Goal: Information Seeking & Learning: Learn about a topic

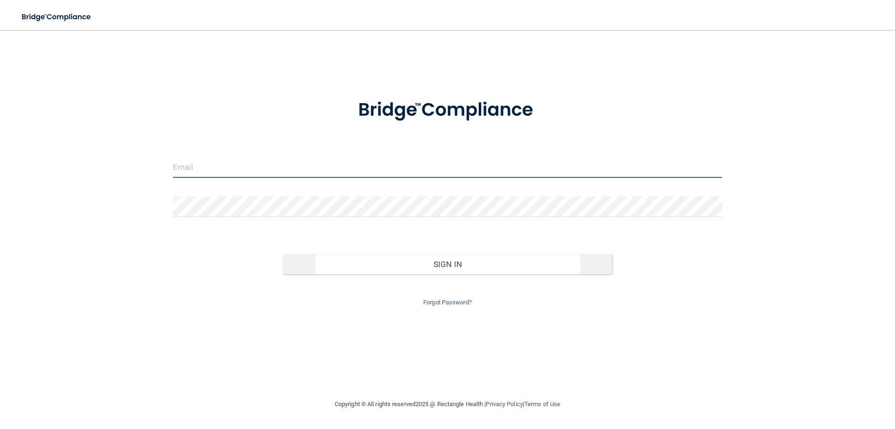
type input "[EMAIL_ADDRESS][DOMAIN_NAME]"
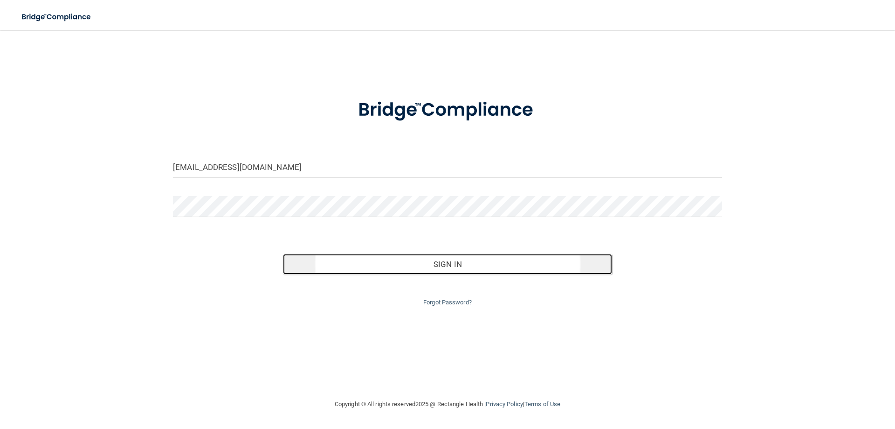
click at [456, 265] on button "Sign In" at bounding box center [448, 264] width 330 height 21
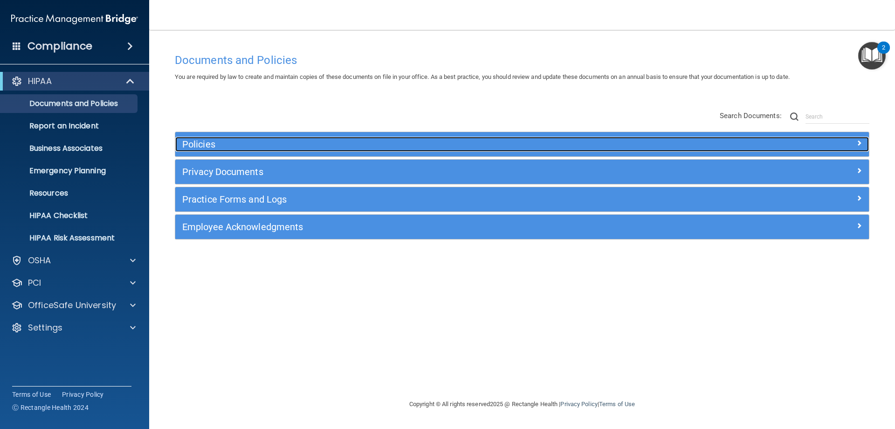
click at [210, 145] on h5 "Policies" at bounding box center [435, 144] width 506 height 10
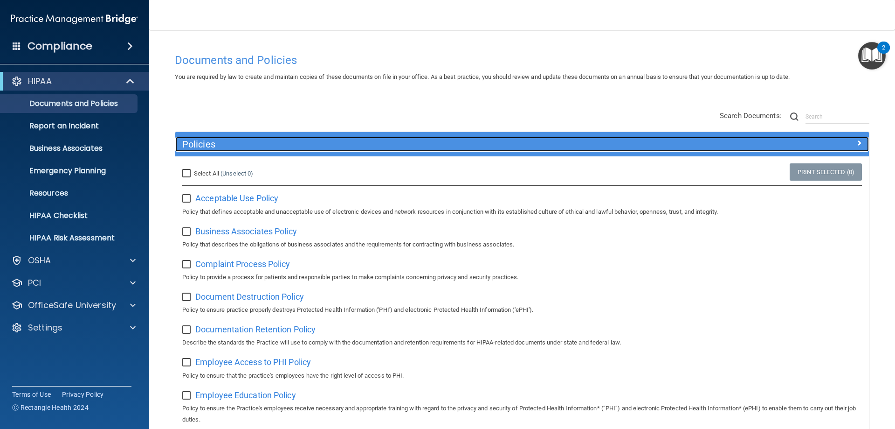
click at [210, 145] on h5 "Policies" at bounding box center [435, 144] width 506 height 10
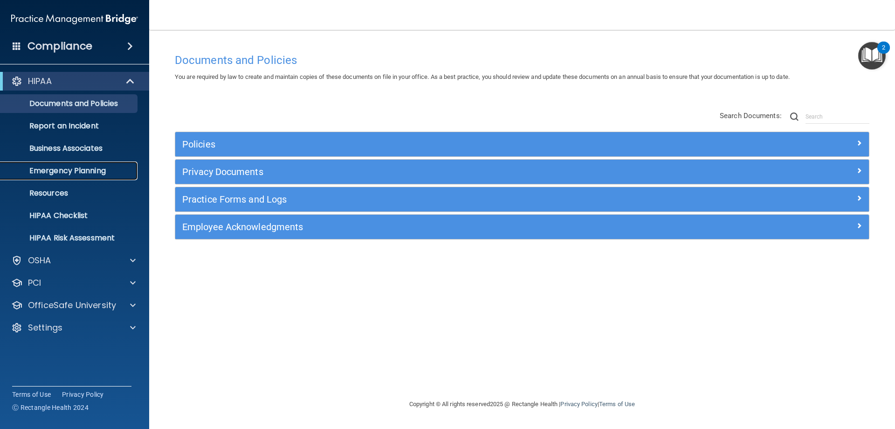
click at [64, 167] on p "Emergency Planning" at bounding box center [69, 170] width 127 height 9
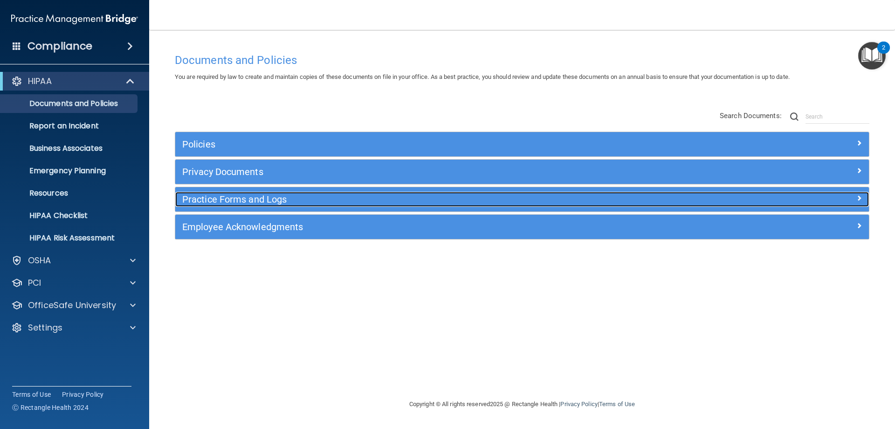
click at [267, 194] on h5 "Practice Forms and Logs" at bounding box center [435, 199] width 506 height 10
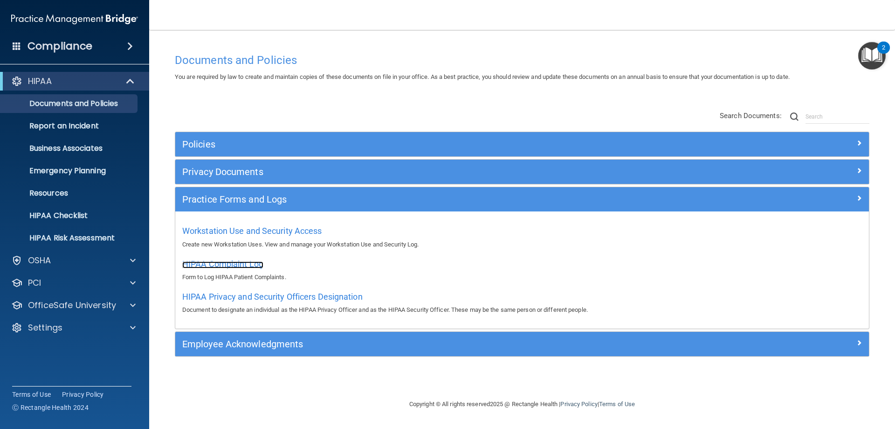
click at [229, 267] on span "HIPAA Complaint Log" at bounding box center [222, 264] width 81 height 10
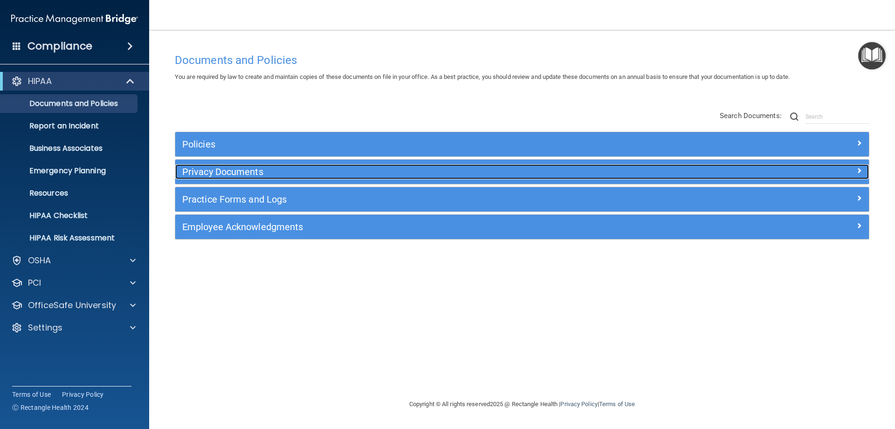
click at [230, 168] on h5 "Privacy Documents" at bounding box center [435, 171] width 506 height 10
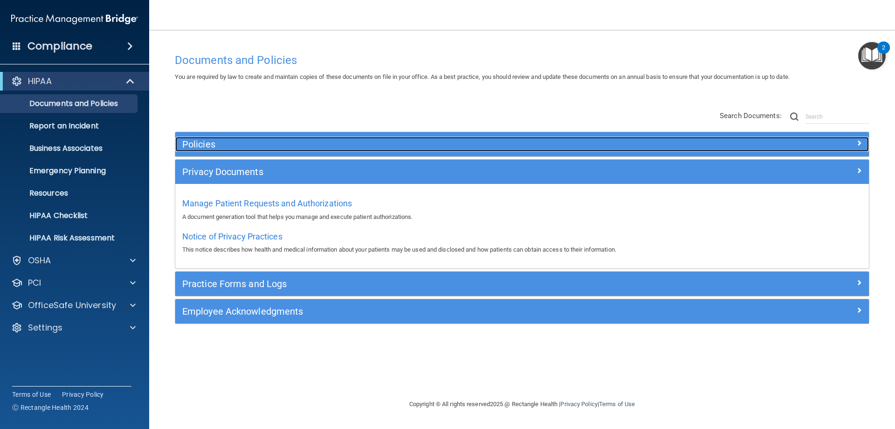
click at [224, 139] on h5 "Policies" at bounding box center [435, 144] width 506 height 10
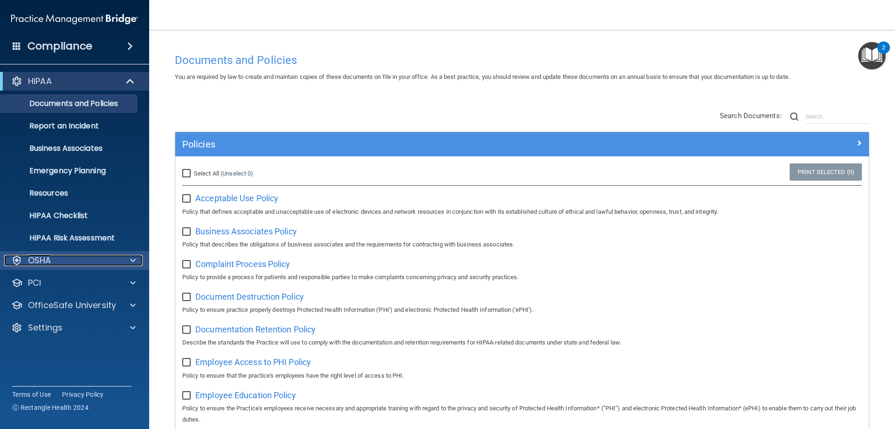
click at [60, 260] on div "OSHA" at bounding box center [62, 260] width 116 height 11
click at [77, 219] on p "HIPAA Checklist" at bounding box center [69, 215] width 127 height 9
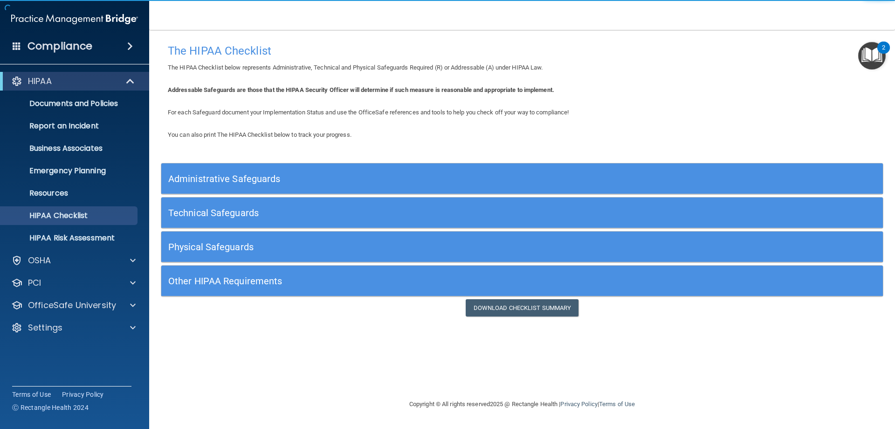
click at [230, 175] on h5 "Administrative Safeguards" at bounding box center [431, 178] width 527 height 10
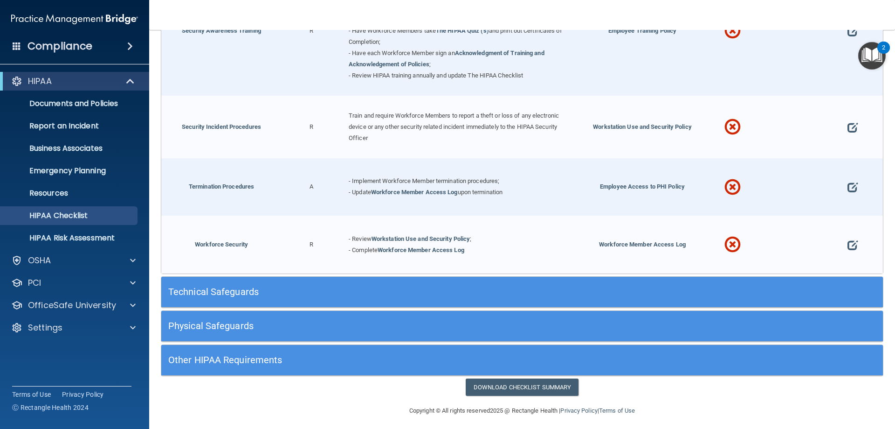
scroll to position [913, 0]
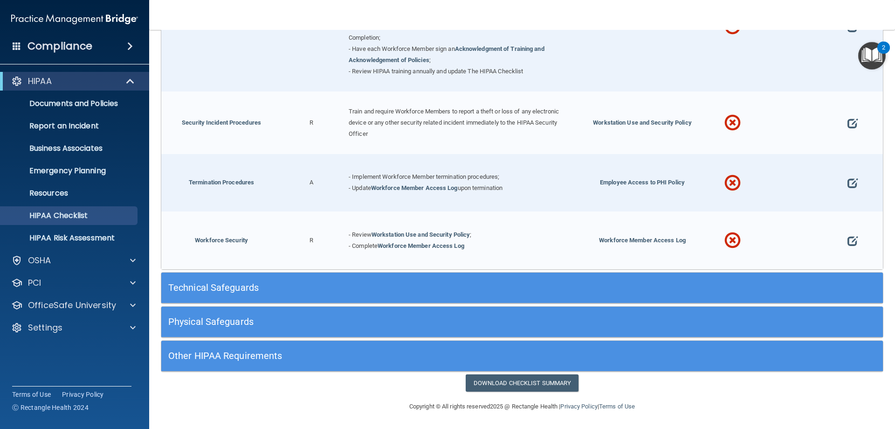
click at [212, 280] on div "Technical Safeguards" at bounding box center [431, 287] width 541 height 21
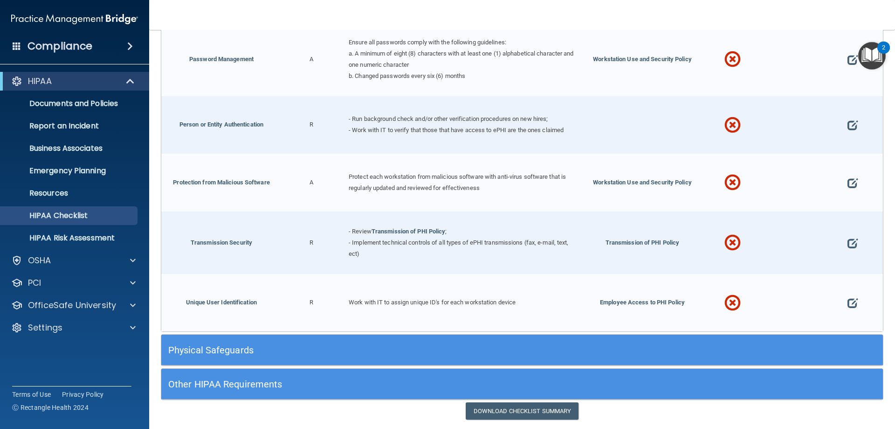
scroll to position [1721, 0]
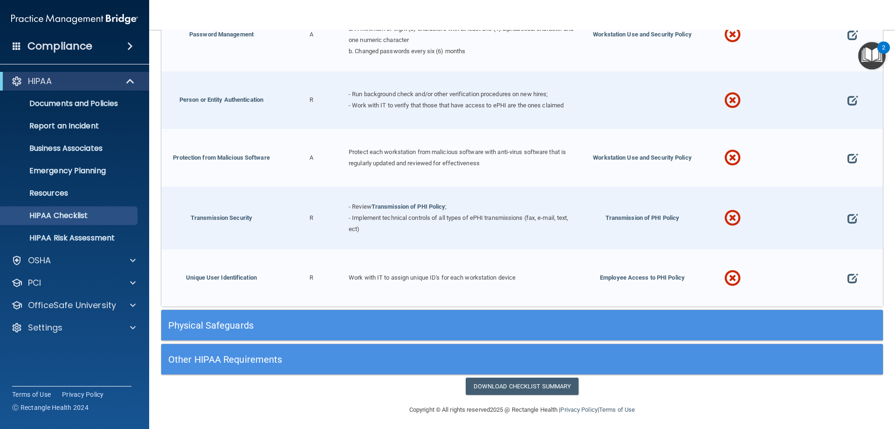
click at [246, 325] on h5 "Physical Safeguards" at bounding box center [431, 325] width 527 height 10
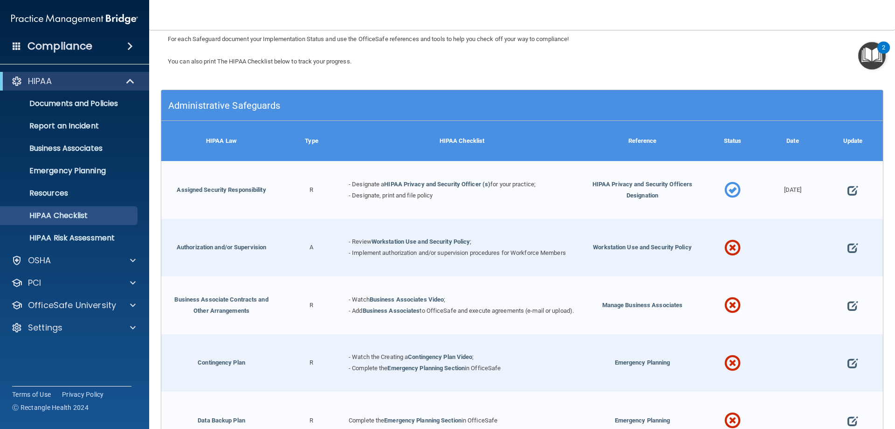
scroll to position [0, 0]
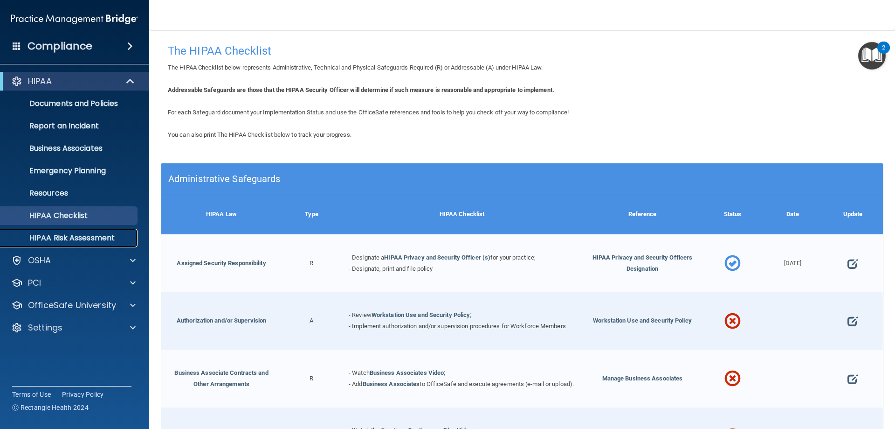
click at [83, 237] on p "HIPAA Risk Assessment" at bounding box center [69, 237] width 127 height 9
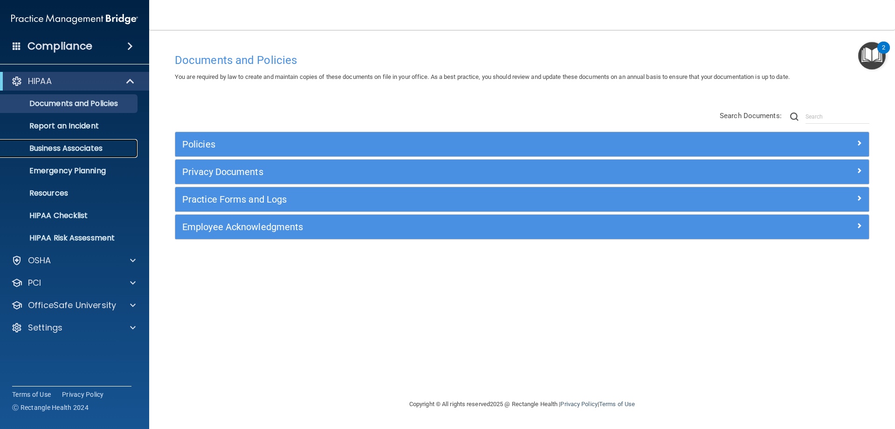
click at [66, 146] on p "Business Associates" at bounding box center [69, 148] width 127 height 9
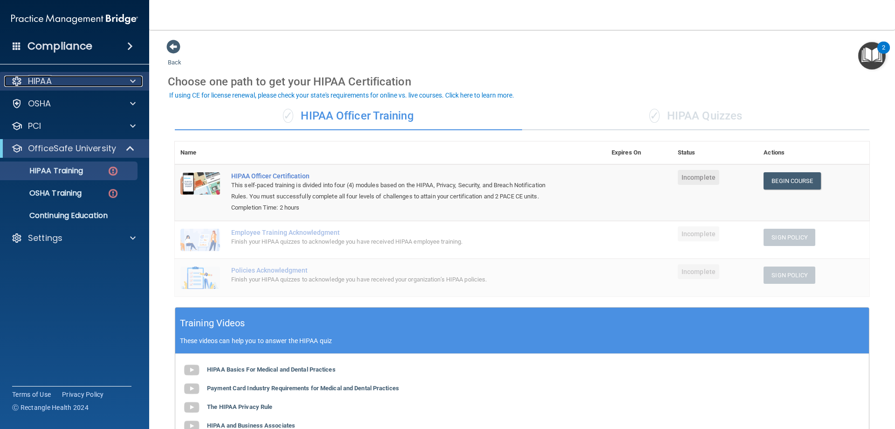
click at [55, 82] on div "HIPAA" at bounding box center [62, 81] width 116 height 11
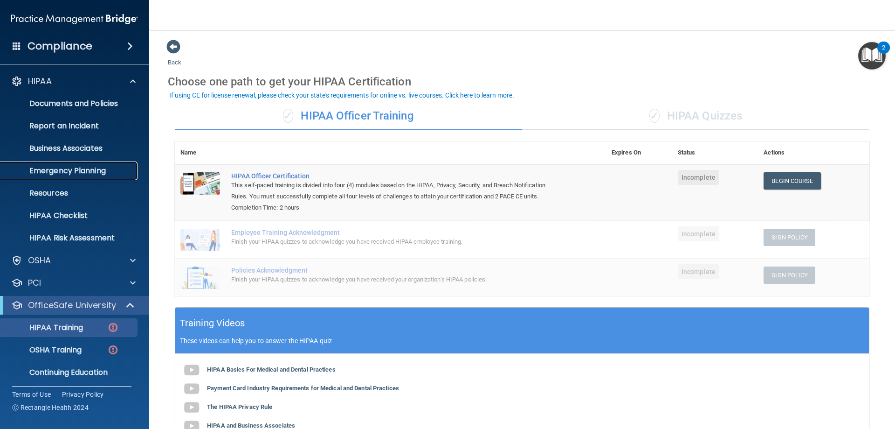
click at [70, 170] on p "Emergency Planning" at bounding box center [69, 170] width 127 height 9
